Goal: Navigation & Orientation: Find specific page/section

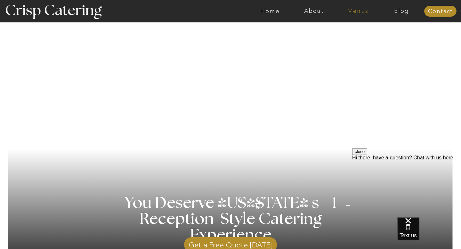
click at [354, 12] on nav "Menus" at bounding box center [358, 11] width 44 height 6
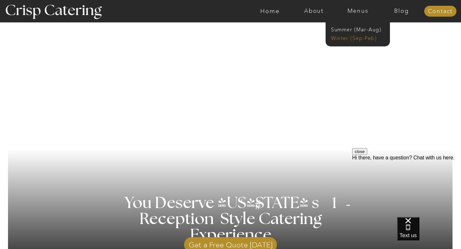
click at [345, 39] on nav "Winter (Sep-Feb)" at bounding box center [357, 38] width 52 height 6
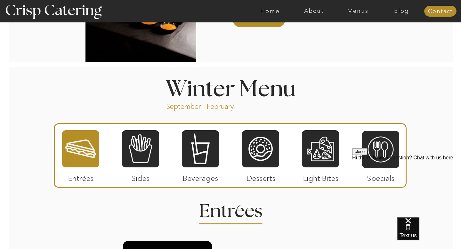
scroll to position [673, 0]
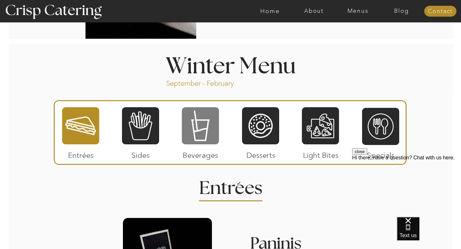
click at [198, 129] on div at bounding box center [200, 126] width 37 height 38
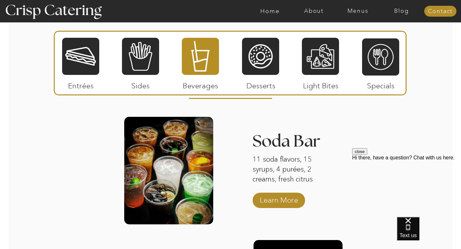
scroll to position [776, 0]
